Goal: Transaction & Acquisition: Subscribe to service/newsletter

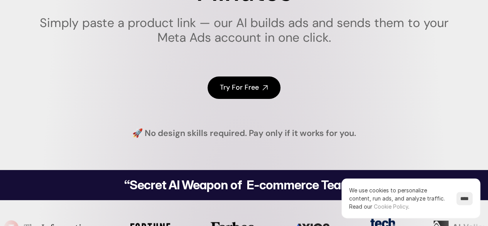
scroll to position [154, 0]
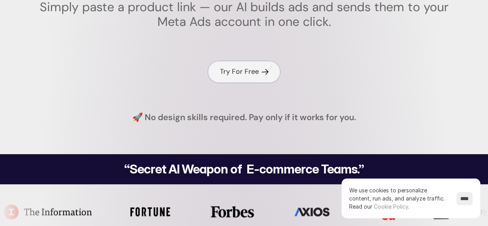
click at [235, 74] on h4 "Try For Free" at bounding box center [239, 72] width 39 height 10
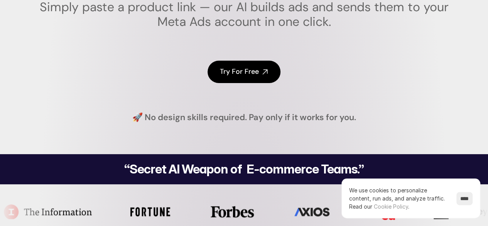
scroll to position [77, 0]
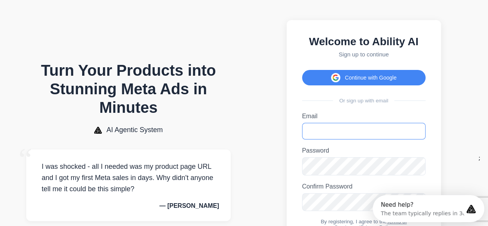
click at [327, 139] on input "Email" at bounding box center [364, 131] width 124 height 17
type input "**********"
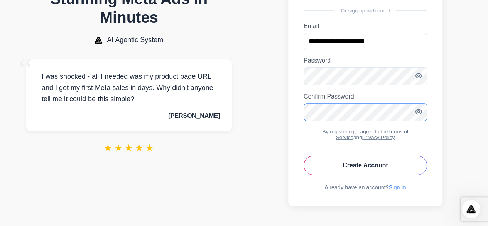
scroll to position [104, 0]
click at [389, 170] on button "Create Account" at bounding box center [366, 165] width 124 height 19
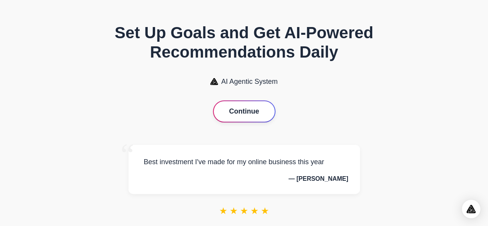
click at [238, 118] on button "Continue" at bounding box center [244, 111] width 61 height 20
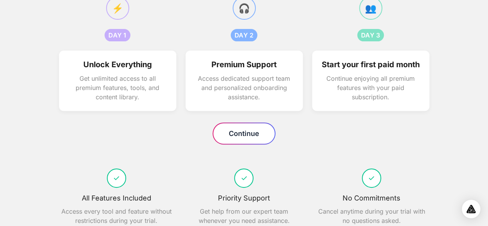
scroll to position [116, 0]
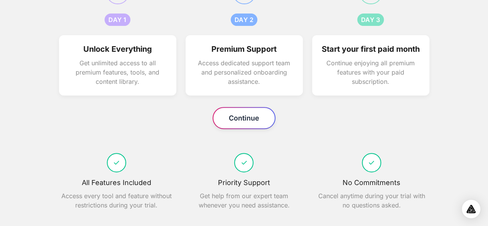
click at [243, 128] on button "Continue" at bounding box center [244, 118] width 61 height 20
